Goal: Complete application form

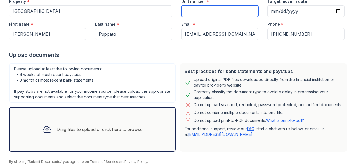
scroll to position [85, 0]
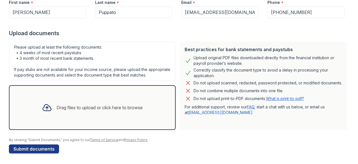
click at [158, 106] on div "Drag files to upload or click here to browse" at bounding box center [92, 107] width 167 height 45
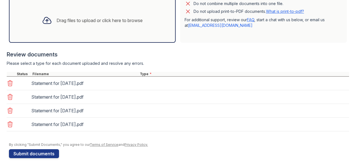
scroll to position [176, 0]
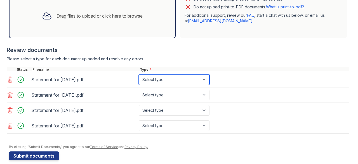
select select "paystub"
click option "Paystub" at bounding box center [0, 0] width 0 height 0
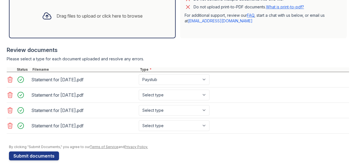
click at [157, 103] on div "Statement for [DATE].pdf Select type Paystub Bank Statement Offer Letter Tax Do…" at bounding box center [178, 110] width 342 height 15
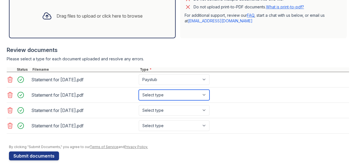
click at [139, 90] on select "Select type Paystub Bank Statement Offer Letter Tax Documents Benefit Award Let…" at bounding box center [174, 95] width 71 height 11
select select "paystub"
click option "Paystub" at bounding box center [0, 0] width 0 height 0
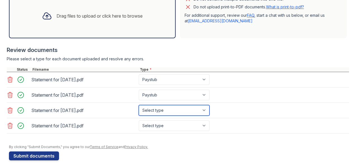
select select "paystub"
click option "Paystub" at bounding box center [0, 0] width 0 height 0
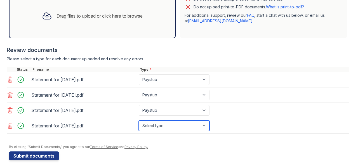
click at [139, 120] on select "Select type Paystub Bank Statement Offer Letter Tax Documents Benefit Award Let…" at bounding box center [174, 125] width 71 height 11
select select "paystub"
click option "Paystub" at bounding box center [0, 0] width 0 height 0
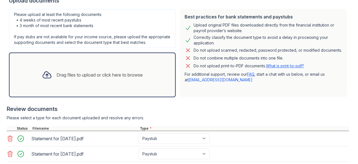
scroll to position [182, 0]
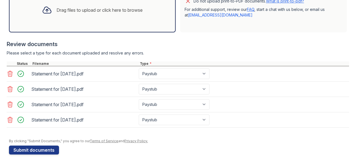
click at [12, 72] on icon at bounding box center [10, 74] width 5 height 6
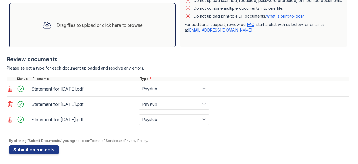
click at [12, 72] on div at bounding box center [178, 74] width 342 height 6
click at [6, 85] on main "Upload Documents for [GEOGRAPHIC_DATA] Application information Property * [GEOG…" at bounding box center [179, 82] width 358 height 164
click at [12, 90] on icon at bounding box center [10, 89] width 5 height 6
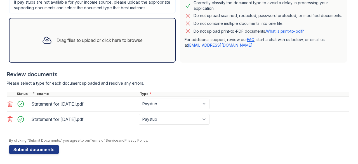
click at [9, 117] on icon at bounding box center [10, 119] width 7 height 7
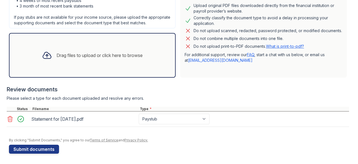
click at [9, 117] on icon at bounding box center [10, 119] width 7 height 7
